Goal: Find specific page/section: Find specific page/section

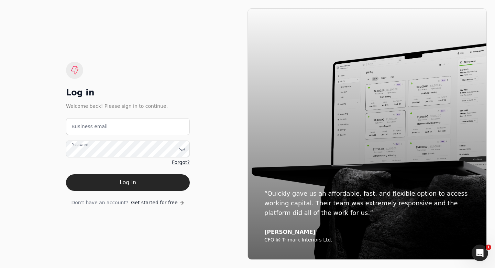
click at [89, 128] on label "Business email" at bounding box center [90, 126] width 36 height 7
click at [89, 128] on email "Business email" at bounding box center [128, 126] width 124 height 17
type email "admin@enviro-painting.com"
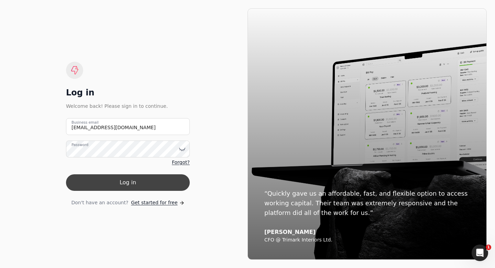
click at [119, 184] on button "Log in" at bounding box center [128, 182] width 124 height 17
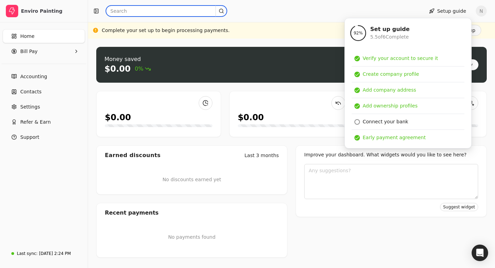
click at [123, 10] on input "text" at bounding box center [166, 11] width 121 height 11
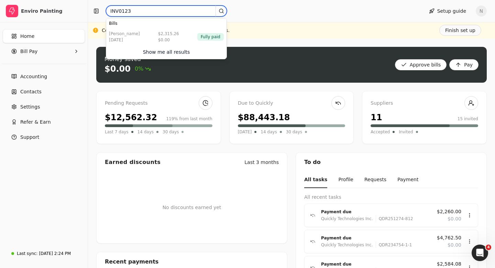
type input "INV0123"
